Goal: Navigation & Orientation: Find specific page/section

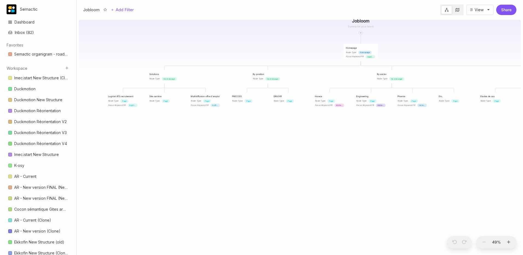
click at [303, 63] on div "Jobloom Homepage Node Type : Homepage Focus Keyword FR : logiciel de recrutemen…" at bounding box center [300, 135] width 442 height 237
click at [219, 100] on div "Node Type : Page" at bounding box center [206, 101] width 30 height 4
click at [204, 93] on div "Multidiffusion offre d'emploi Node Type : Page Focus Keyword FR : multidiffusio…" at bounding box center [206, 100] width 35 height 17
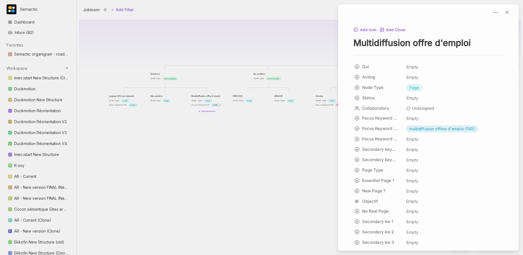
click at [215, 49] on div at bounding box center [261, 127] width 523 height 255
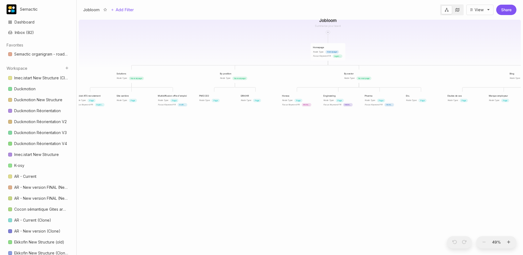
click at [285, 51] on div "Jobloom Homepage Node Type : Homepage Focus Keyword FR : logiciel de recrutemen…" at bounding box center [300, 135] width 442 height 237
click at [318, 52] on div "Node Type :" at bounding box center [316, 51] width 11 height 3
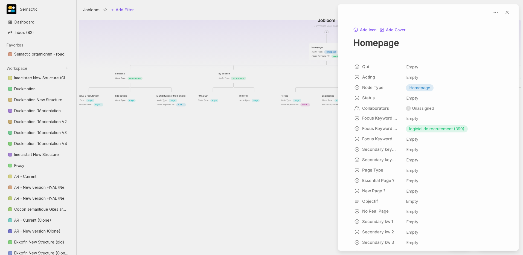
click at [154, 121] on div at bounding box center [261, 127] width 523 height 255
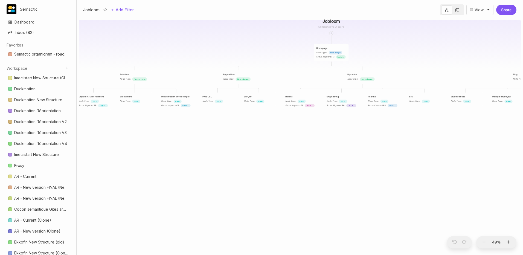
drag, startPoint x: 126, startPoint y: 118, endPoint x: 150, endPoint y: 121, distance: 24.2
click at [150, 121] on div "Jobloom Homepage Node Type : Homepage Focus Keyword FR : logiciel de recrutemen…" at bounding box center [300, 135] width 442 height 237
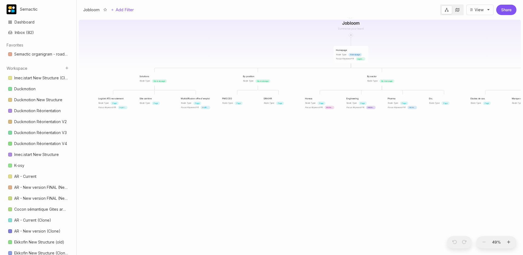
click at [153, 103] on div "Page" at bounding box center [156, 103] width 8 height 4
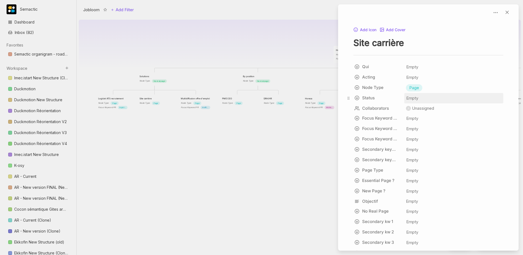
click at [410, 97] on span "Empty" at bounding box center [412, 98] width 13 height 7
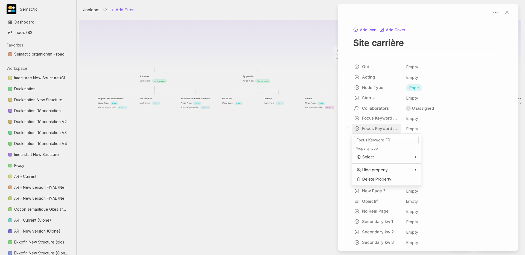
click at [395, 128] on html "Semactic Dashboard Inbox ( 82 ) Favorites Semactic organigram - roadmap 2026 To…" at bounding box center [262, 127] width 525 height 255
click at [417, 129] on html "Semactic Dashboard Inbox ( 82 ) Favorites Semactic organigram - roadmap 2026 To…" at bounding box center [262, 127] width 525 height 255
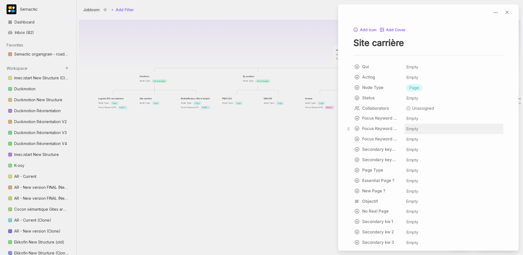
click at [415, 128] on span "Empty" at bounding box center [412, 128] width 13 height 7
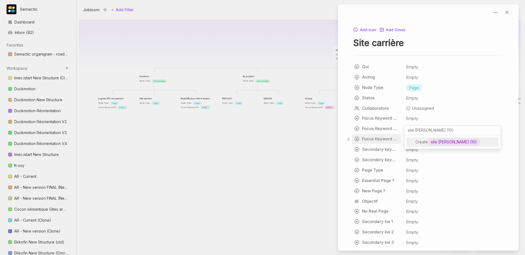
type input "site [PERSON_NAME] (10)"
click at [450, 142] on span "site [PERSON_NAME] (10)" at bounding box center [454, 142] width 46 height 7
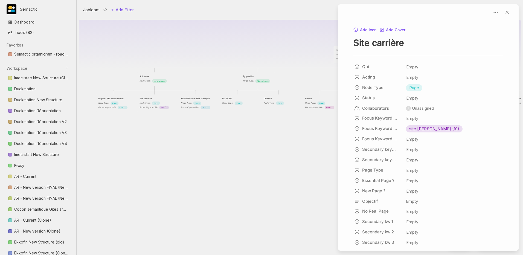
click at [185, 141] on div at bounding box center [261, 127] width 523 height 255
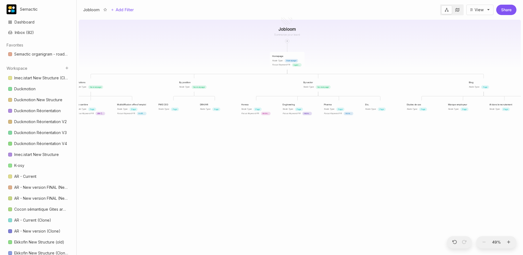
drag, startPoint x: 285, startPoint y: 75, endPoint x: 225, endPoint y: 80, distance: 60.3
click at [225, 80] on div "Jobloom Homepage Node Type : Homepage Focus Keyword FR : logiciel de recrutemen…" at bounding box center [300, 135] width 442 height 237
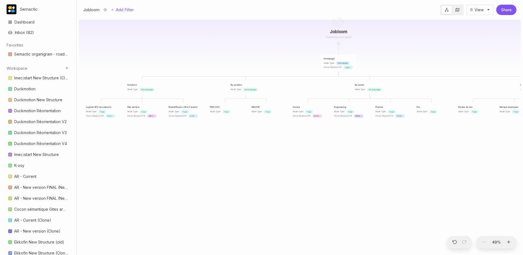
drag, startPoint x: 225, startPoint y: 80, endPoint x: 276, endPoint y: 83, distance: 51.4
click at [276, 83] on div "Jobloom Homepage Node Type : Homepage Focus Keyword FR : logiciel de recrutemen…" at bounding box center [300, 135] width 442 height 237
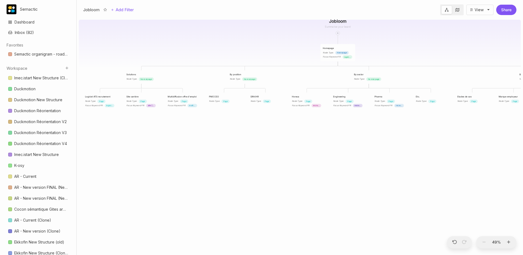
drag, startPoint x: 252, startPoint y: 59, endPoint x: 251, endPoint y: 49, distance: 10.4
click at [251, 49] on div "Jobloom Homepage Node Type : Homepage Focus Keyword FR : logiciel de recrutemen…" at bounding box center [300, 135] width 442 height 237
